Goal: Book appointment/travel/reservation

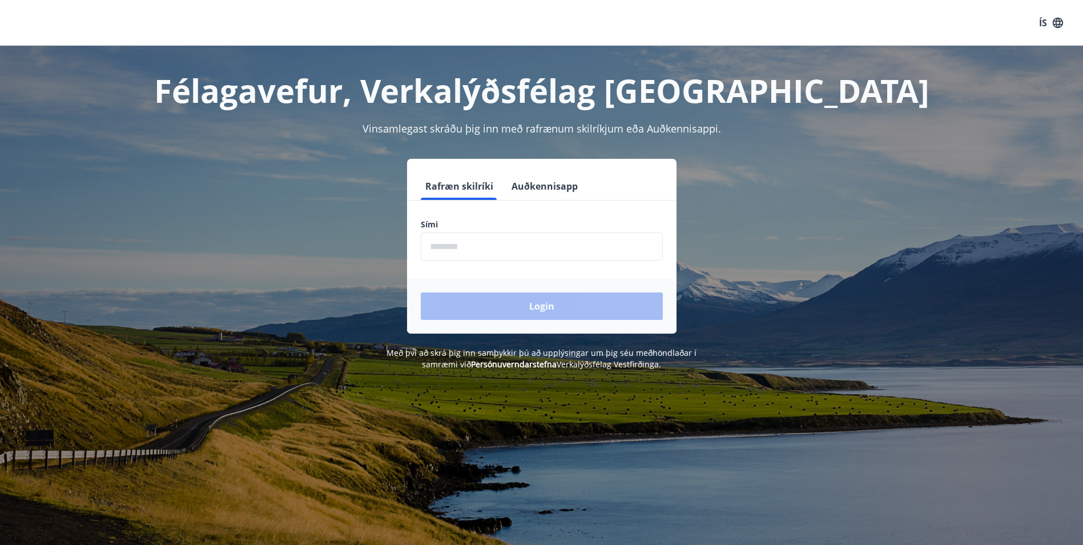
click at [468, 242] on input "phone" at bounding box center [542, 246] width 242 height 28
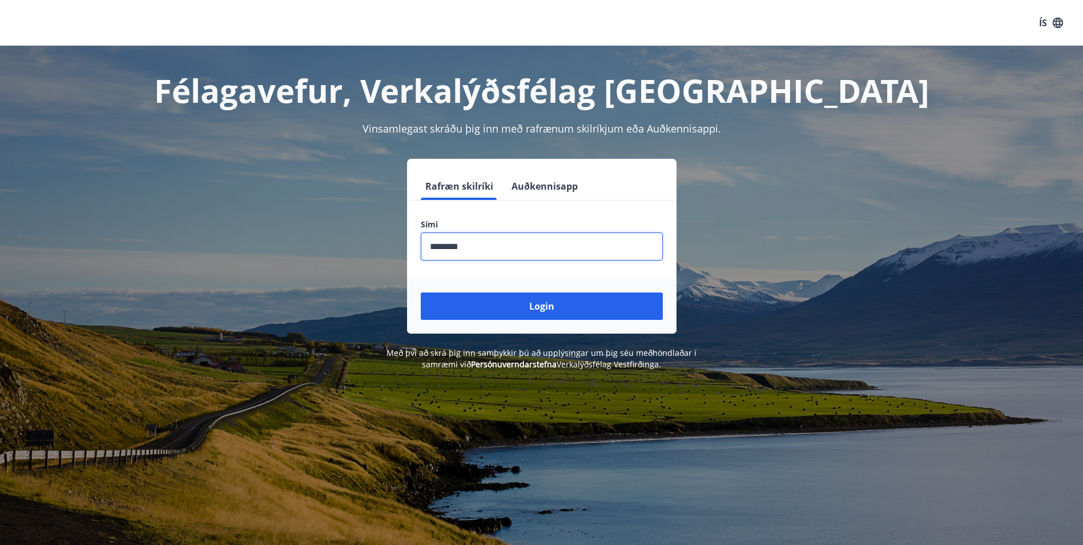
type input "********"
click at [421, 292] on button "Login" at bounding box center [542, 305] width 242 height 27
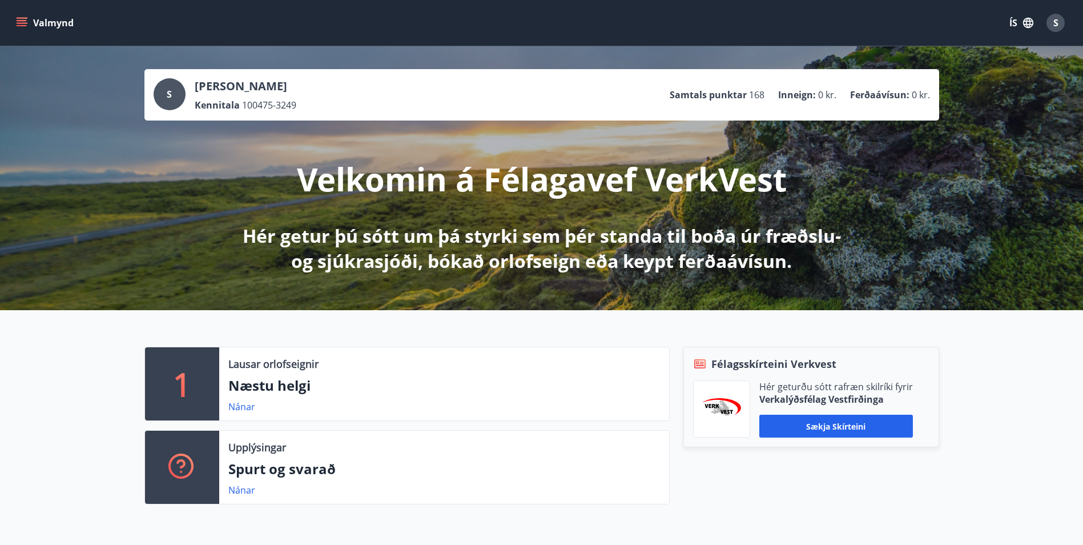
click at [967, 477] on div "1 Lausar orlofseignir Næstu helgi Nánar Upplýsingar Spurt og svarað Nánar Félag…" at bounding box center [541, 421] width 1083 height 222
click at [1053, 21] on span "S" at bounding box center [1055, 23] width 5 height 13
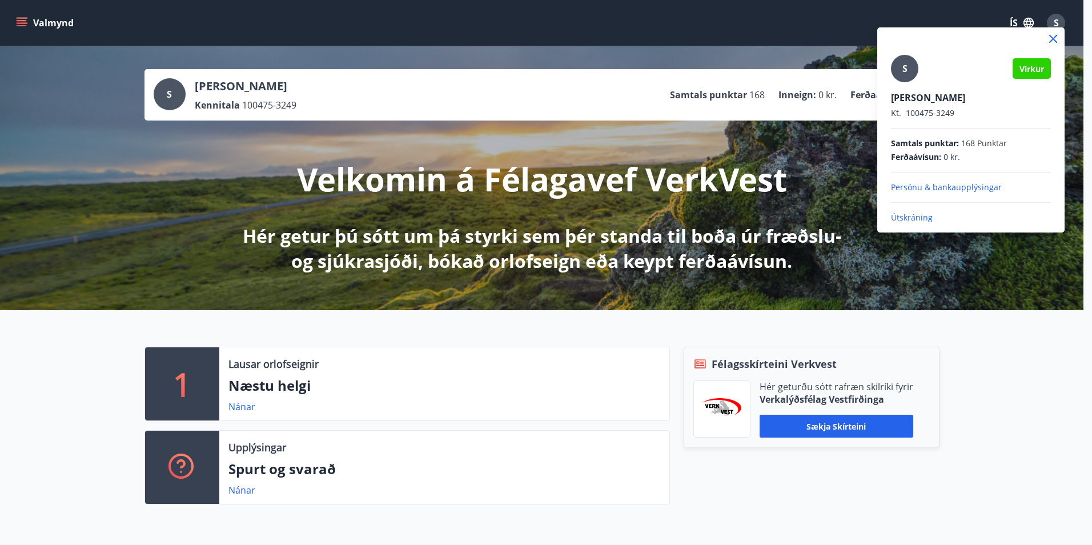
click at [30, 23] on div at bounding box center [546, 272] width 1092 height 545
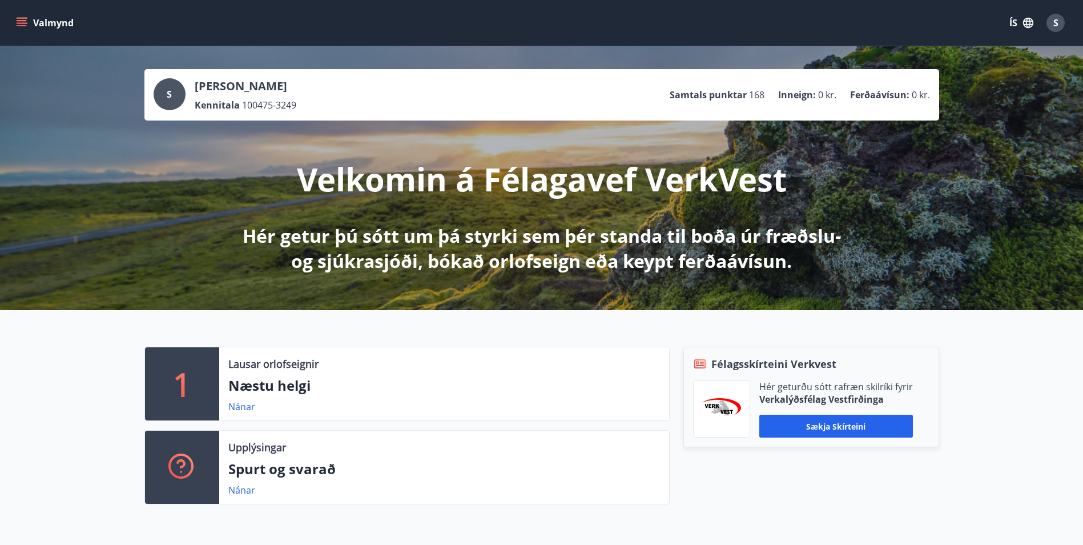
click at [27, 21] on icon "menu" at bounding box center [21, 22] width 11 height 11
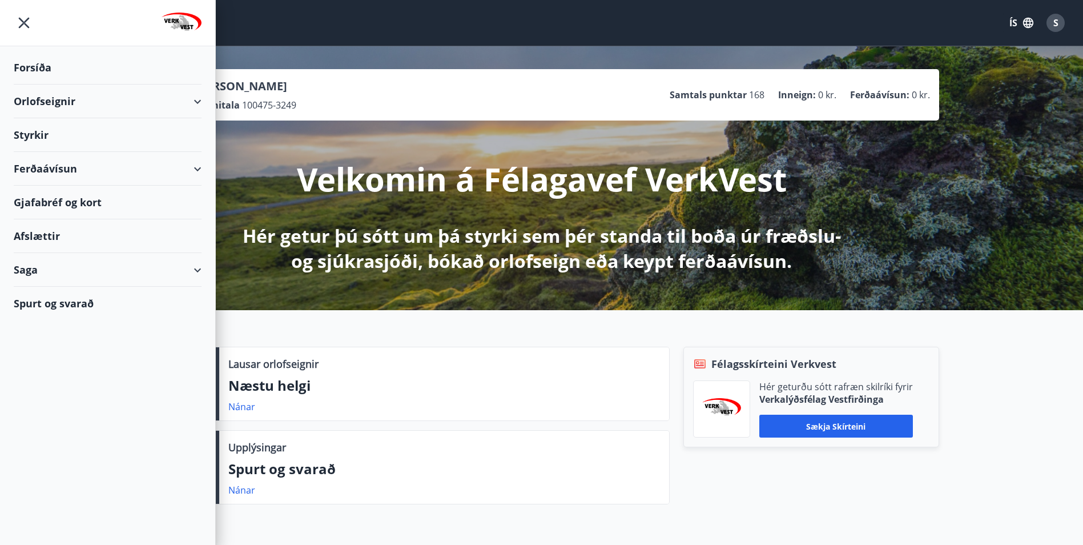
click at [51, 98] on div "Orlofseignir" at bounding box center [108, 101] width 188 height 34
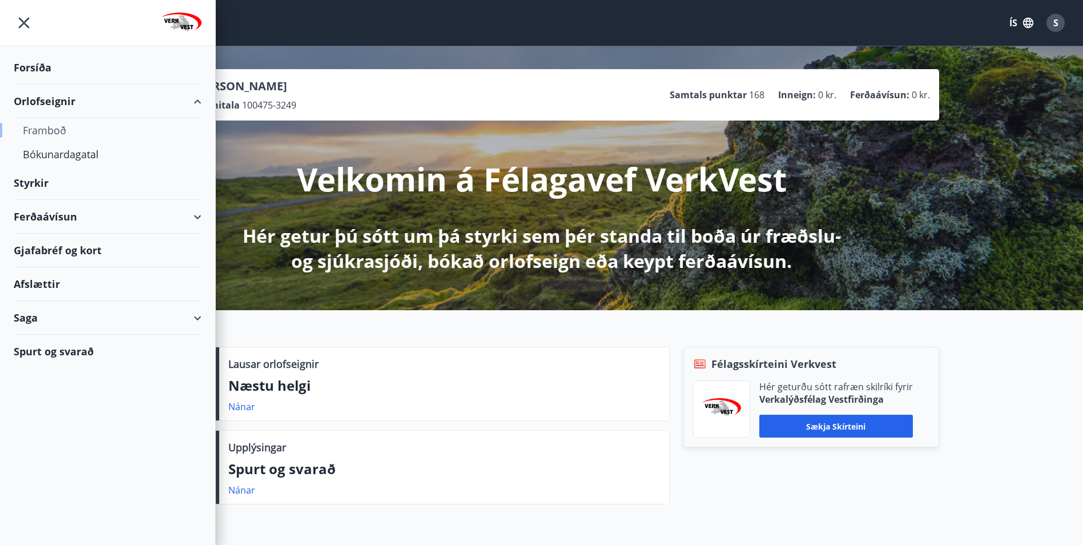
click at [49, 128] on div "Framboð" at bounding box center [108, 130] width 170 height 24
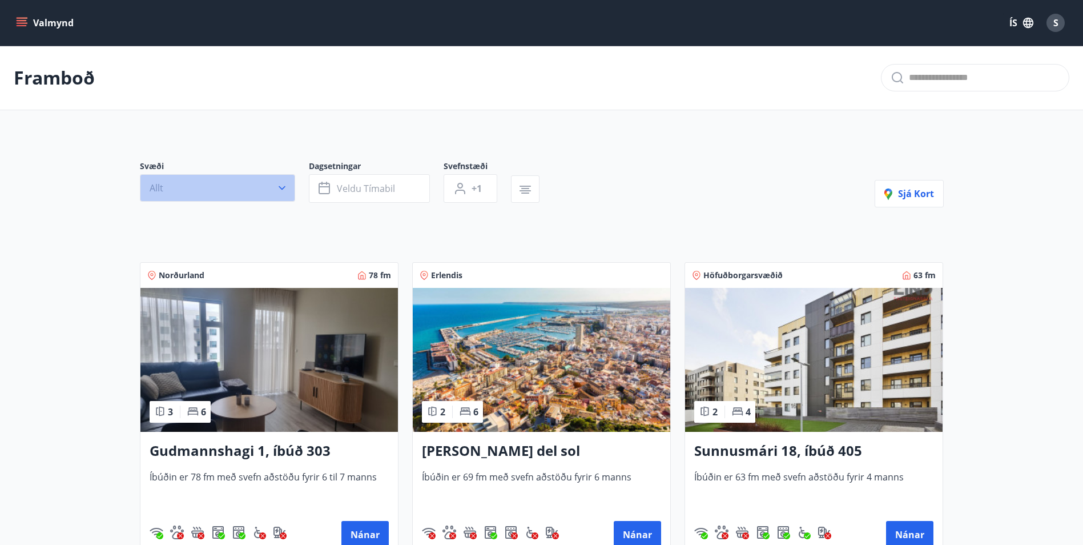
click at [231, 194] on button "Allt" at bounding box center [217, 187] width 155 height 27
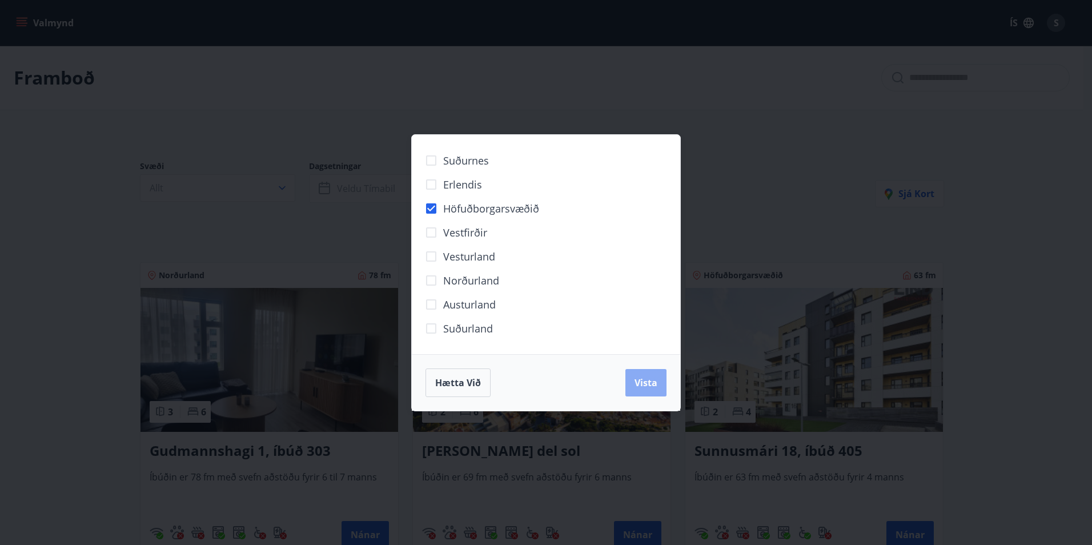
click at [648, 380] on span "Vista" at bounding box center [645, 382] width 23 height 13
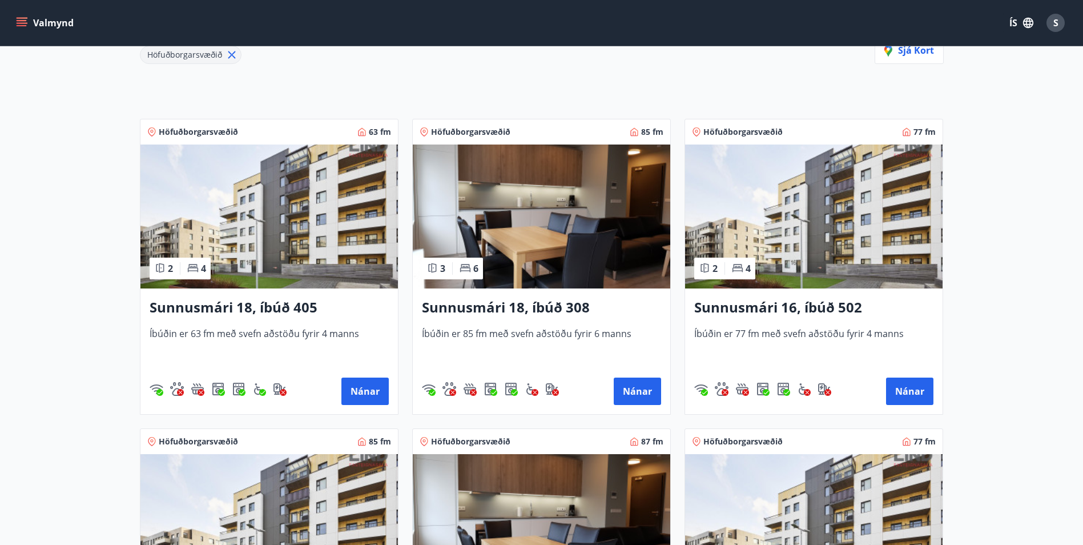
scroll to position [171, 0]
click at [244, 228] on img at bounding box center [268, 216] width 257 height 144
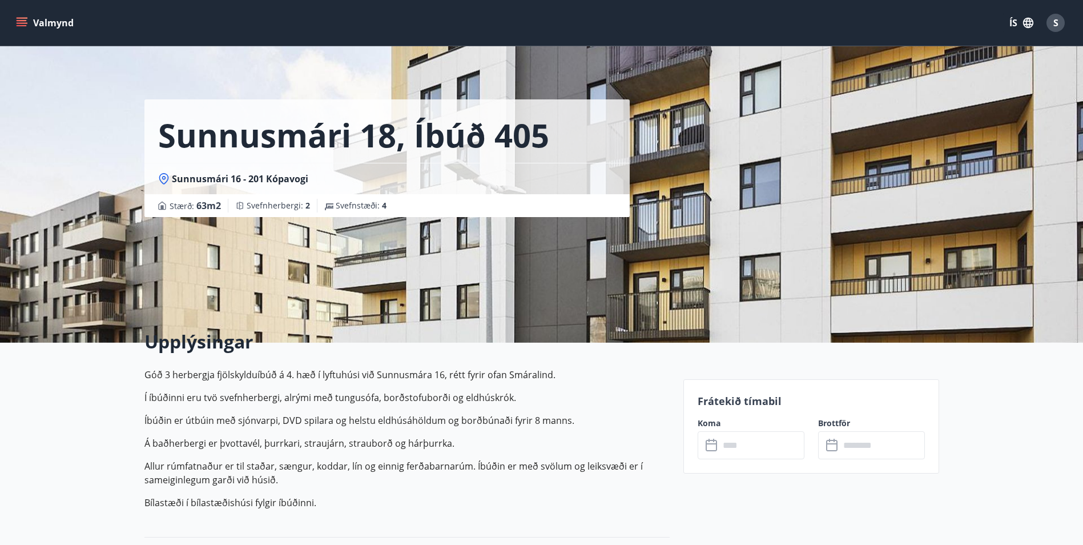
click at [14, 19] on button "Valmynd" at bounding box center [46, 23] width 65 height 21
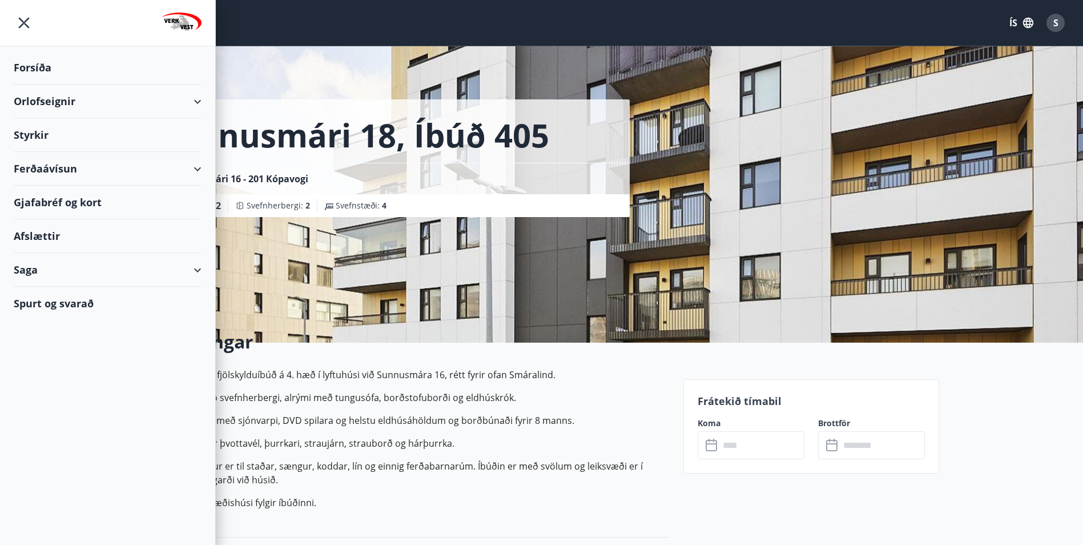
click at [91, 105] on div "Orlofseignir" at bounding box center [108, 101] width 188 height 34
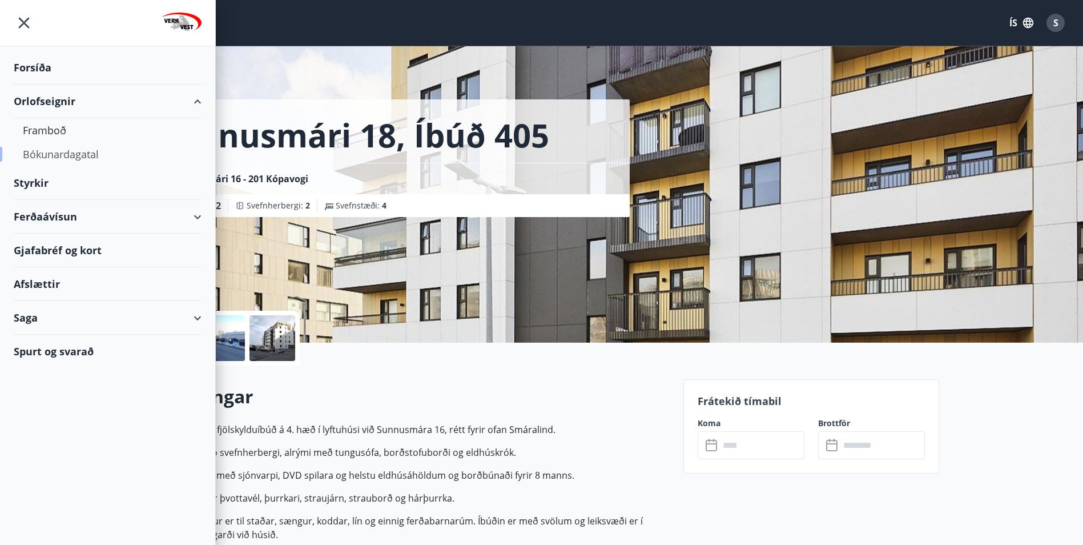
click at [78, 153] on div "Bókunardagatal" at bounding box center [108, 154] width 170 height 24
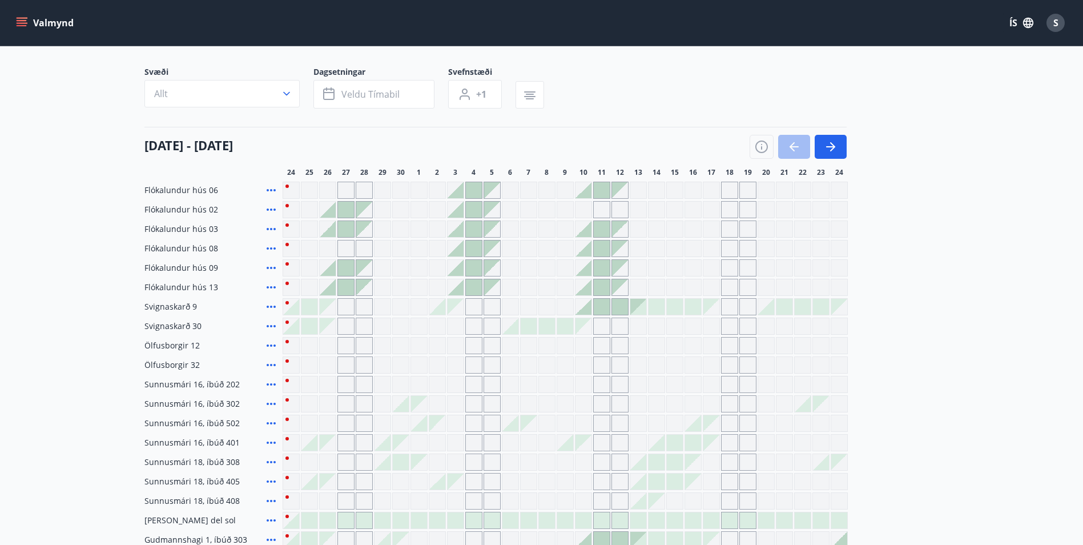
scroll to position [57, 0]
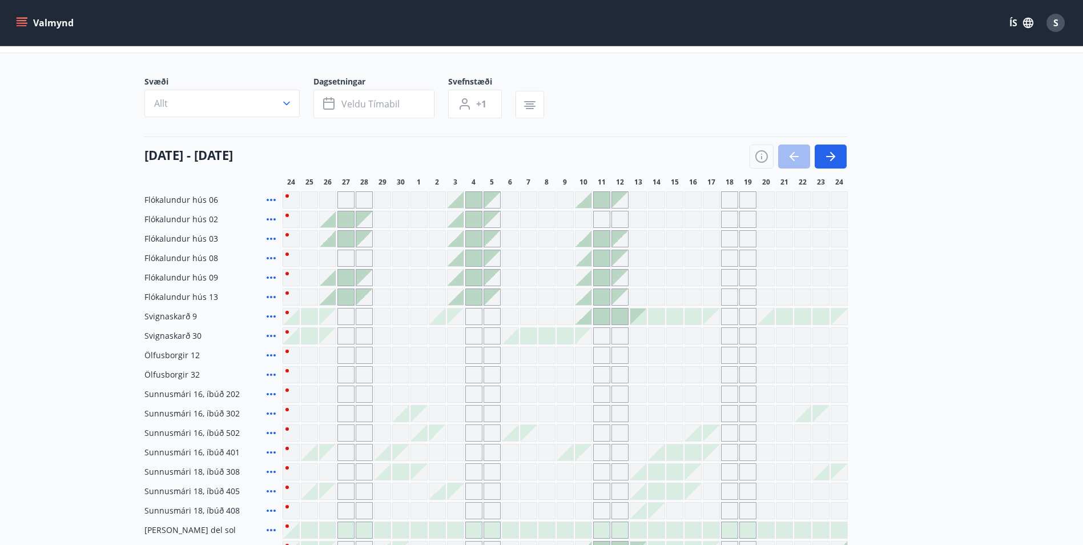
click at [710, 474] on div "Gráir dagar eru ekki bókanlegir" at bounding box center [711, 471] width 17 height 17
click at [708, 472] on div "Gráir dagar eru ekki bókanlegir" at bounding box center [711, 471] width 17 height 17
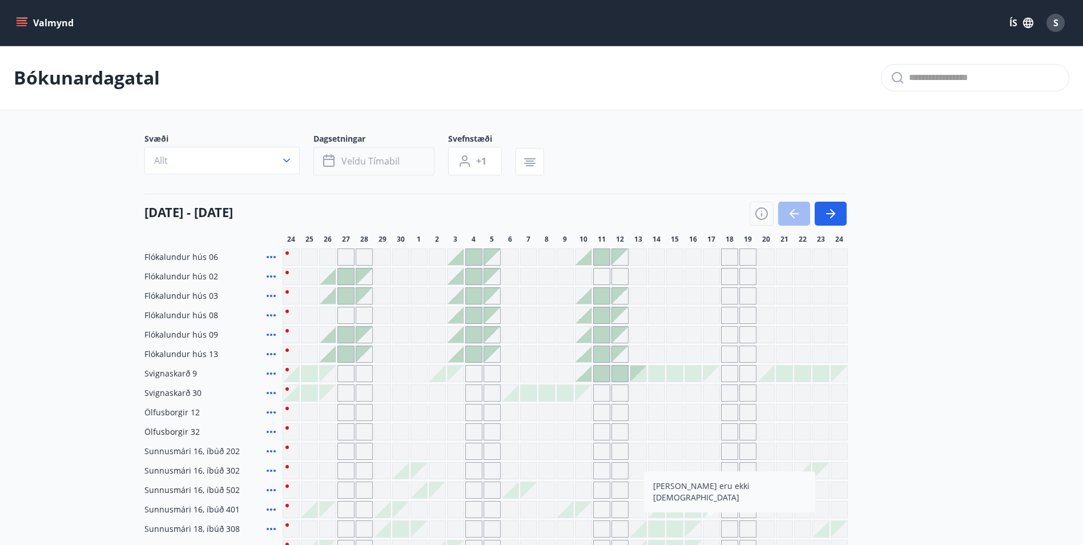
click at [390, 156] on span "Veldu tímabil" at bounding box center [370, 161] width 58 height 13
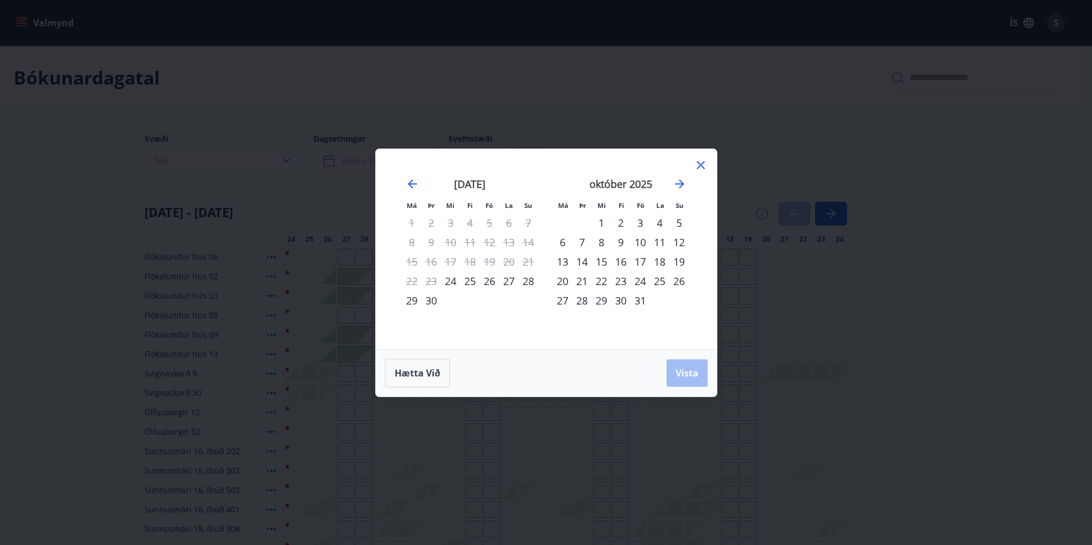
click at [644, 259] on div "17" at bounding box center [639, 261] width 19 height 19
click at [604, 278] on div "22" at bounding box center [600, 280] width 19 height 19
click at [686, 373] on span "Vista" at bounding box center [686, 373] width 23 height 13
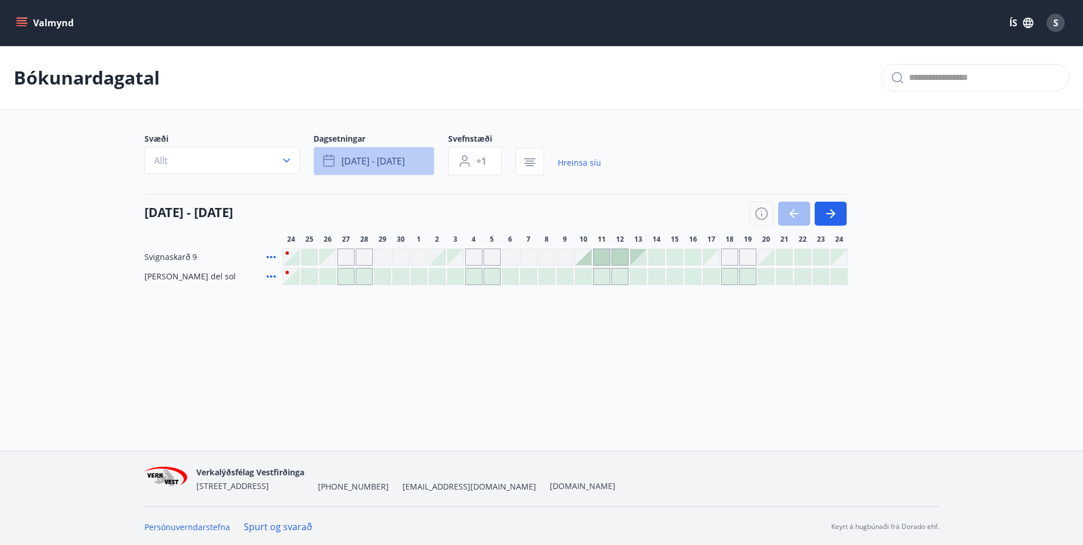
click at [400, 160] on span "okt 17 - okt 22" at bounding box center [372, 161] width 63 height 13
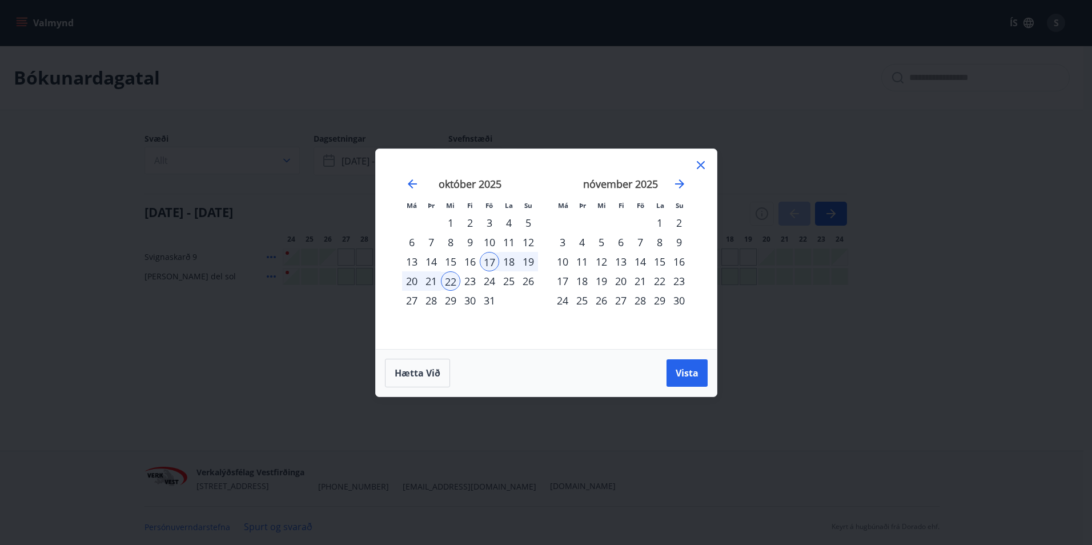
click at [699, 158] on icon at bounding box center [701, 165] width 14 height 14
